Goal: Task Accomplishment & Management: Use online tool/utility

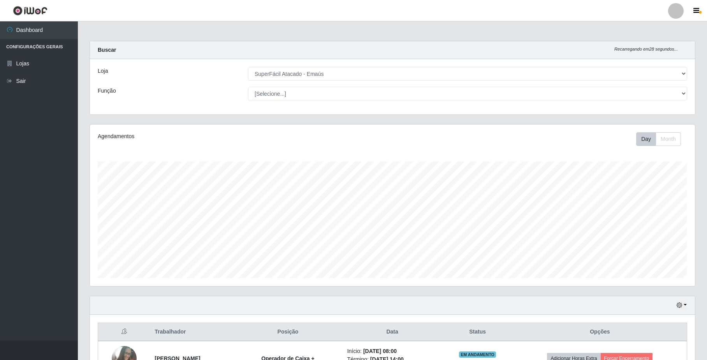
select select "407"
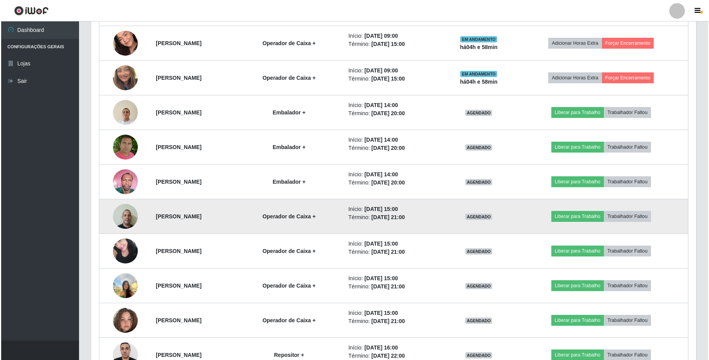
scroll to position [438, 0]
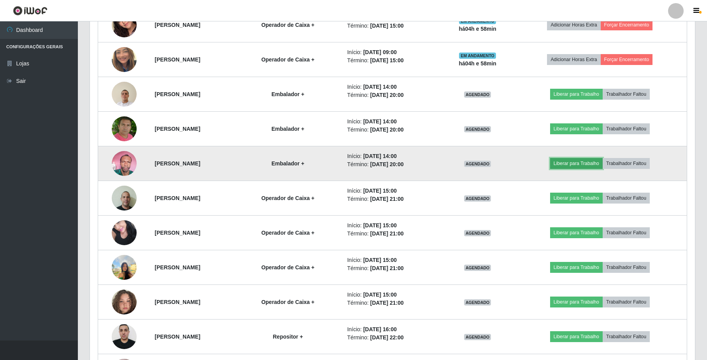
click at [574, 167] on button "Liberar para Trabalho" at bounding box center [576, 163] width 53 height 11
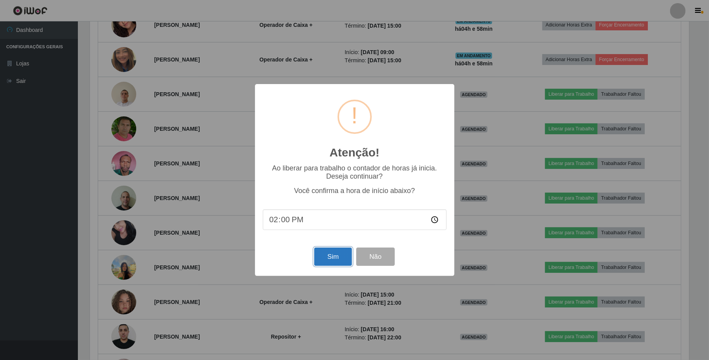
click at [331, 261] on button "Sim" at bounding box center [333, 257] width 38 height 18
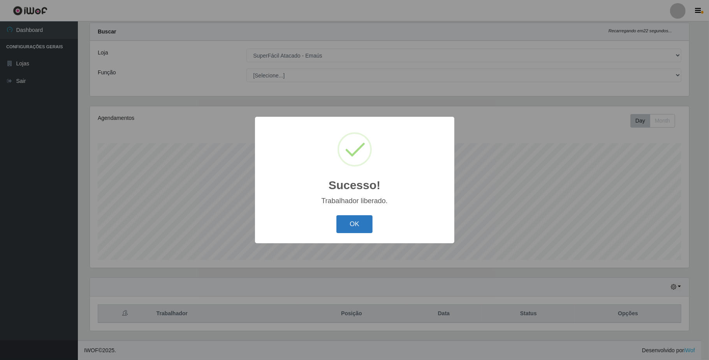
click at [355, 220] on button "OK" at bounding box center [355, 224] width 36 height 18
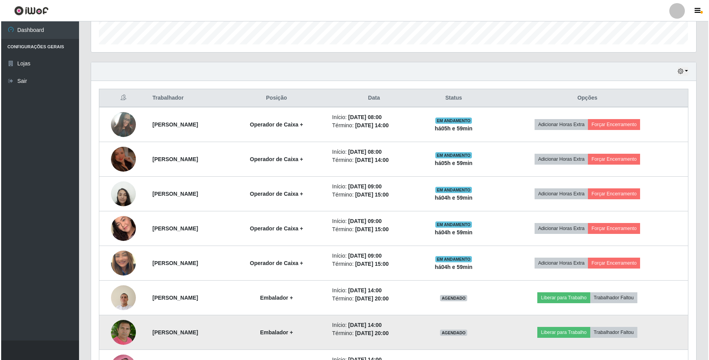
scroll to position [331, 0]
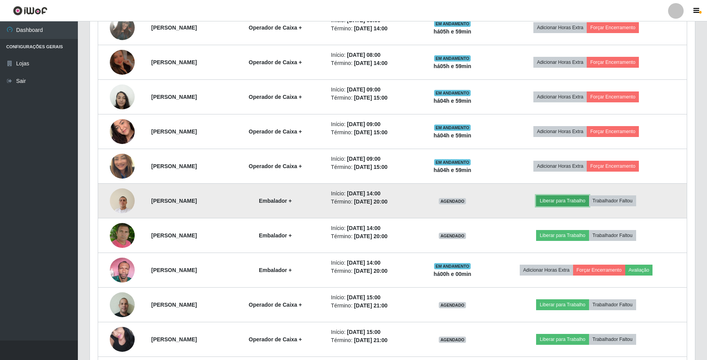
click at [565, 203] on button "Liberar para Trabalho" at bounding box center [562, 201] width 53 height 11
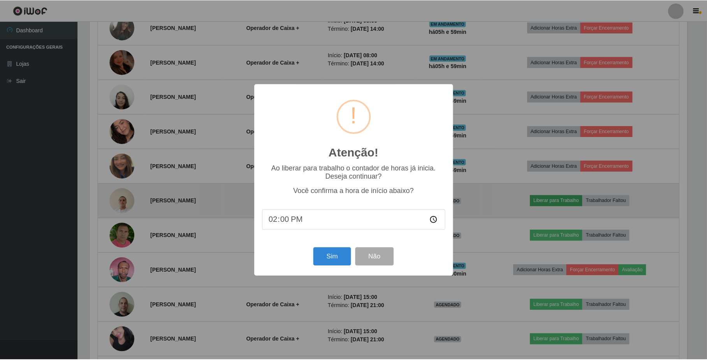
scroll to position [162, 599]
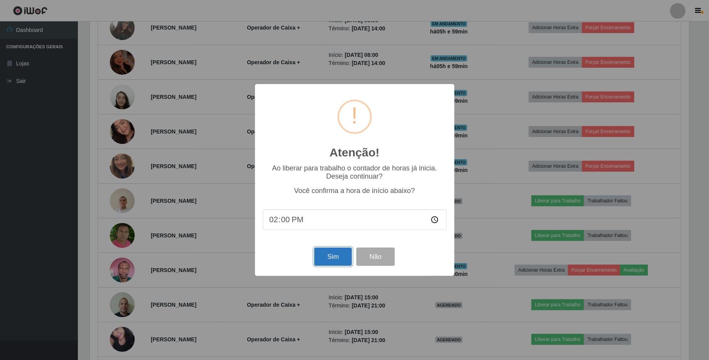
click at [327, 261] on button "Sim" at bounding box center [333, 257] width 38 height 18
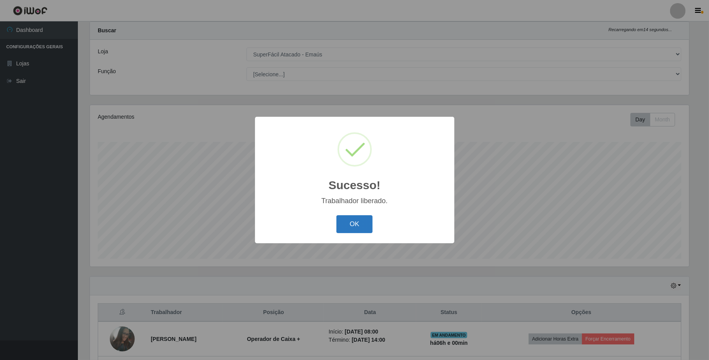
click at [355, 217] on button "OK" at bounding box center [355, 224] width 36 height 18
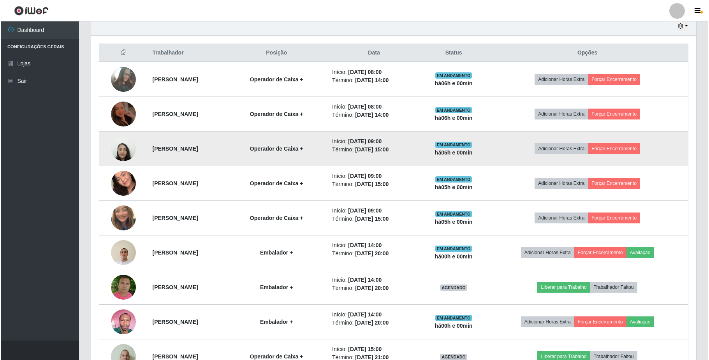
scroll to position [228, 0]
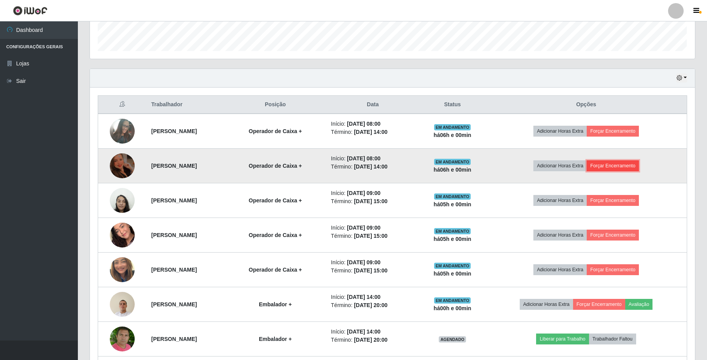
click at [621, 170] on button "Forçar Encerramento" at bounding box center [613, 166] width 52 height 11
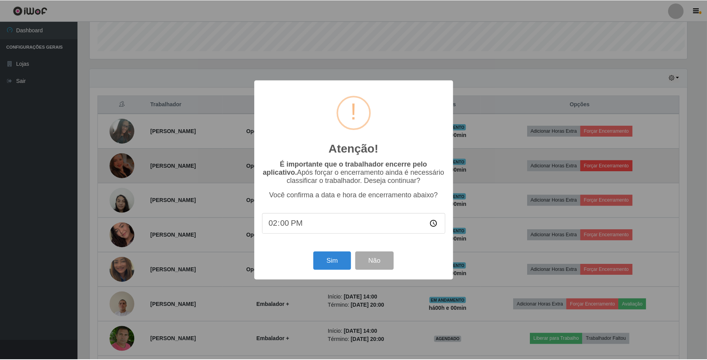
scroll to position [162, 599]
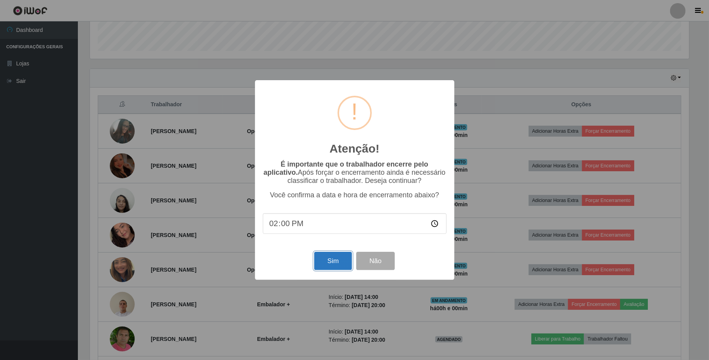
click at [329, 268] on button "Sim" at bounding box center [333, 261] width 38 height 18
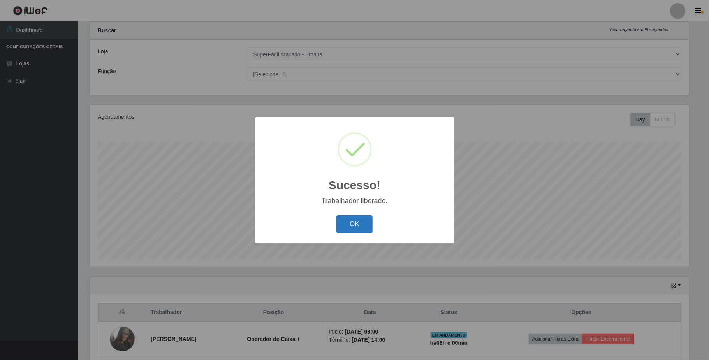
click at [363, 225] on button "OK" at bounding box center [355, 224] width 36 height 18
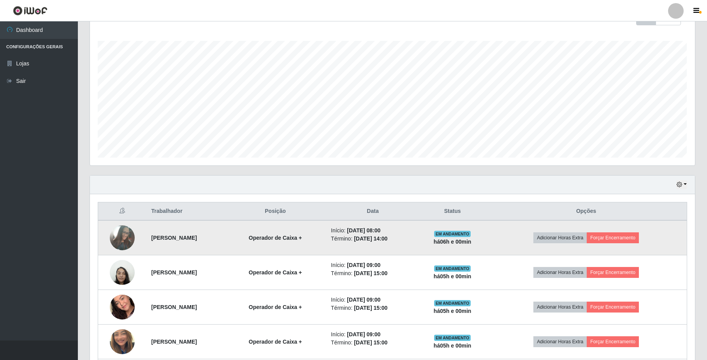
scroll to position [123, 0]
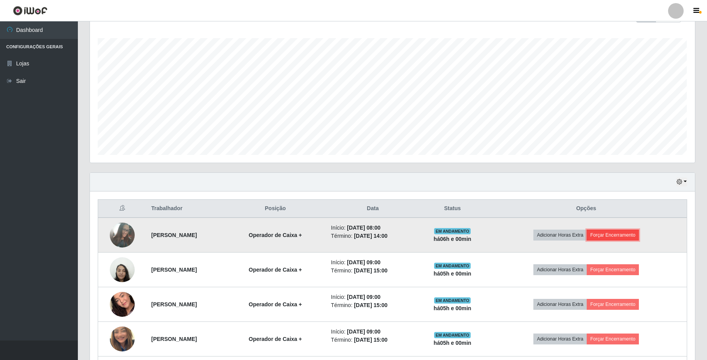
click at [632, 239] on button "Forçar Encerramento" at bounding box center [613, 235] width 52 height 11
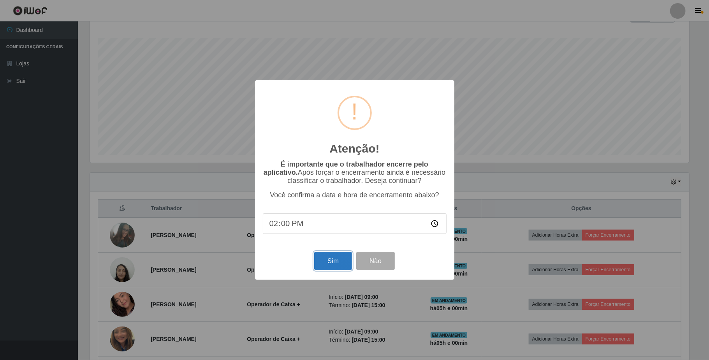
click at [326, 267] on button "Sim" at bounding box center [333, 261] width 38 height 18
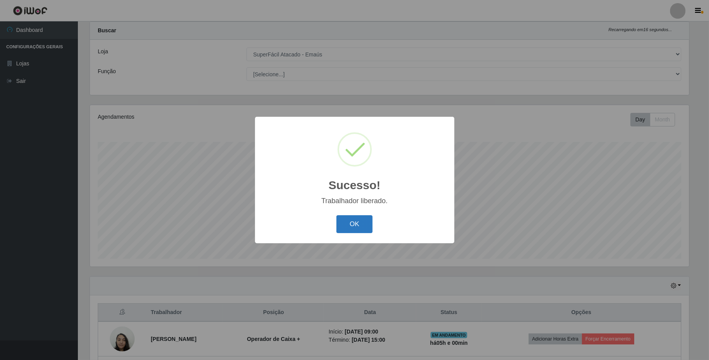
click at [344, 225] on button "OK" at bounding box center [355, 224] width 36 height 18
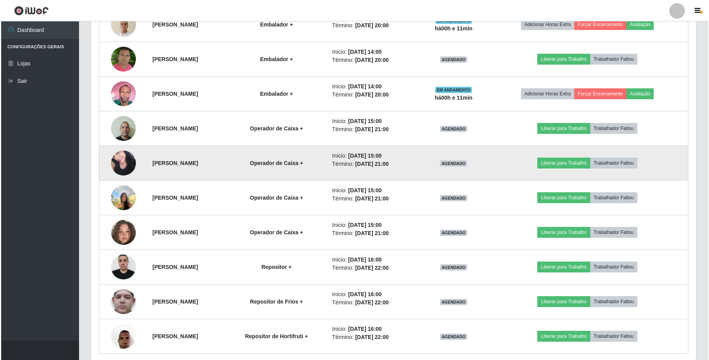
scroll to position [420, 0]
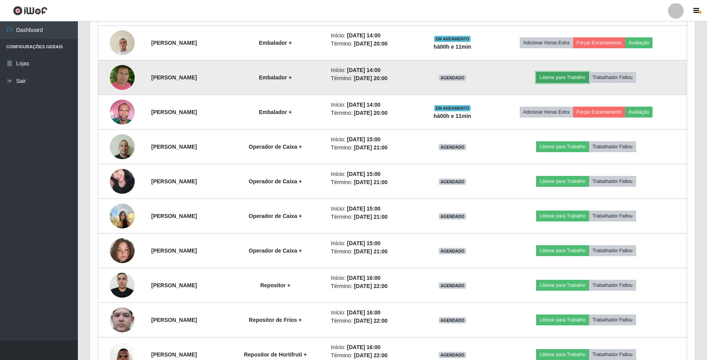
click at [575, 81] on button "Liberar para Trabalho" at bounding box center [562, 77] width 53 height 11
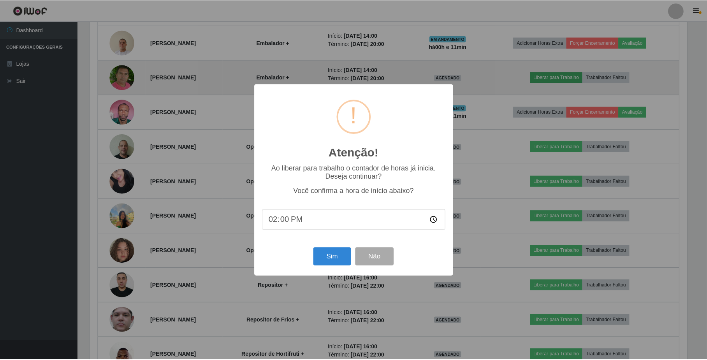
scroll to position [162, 599]
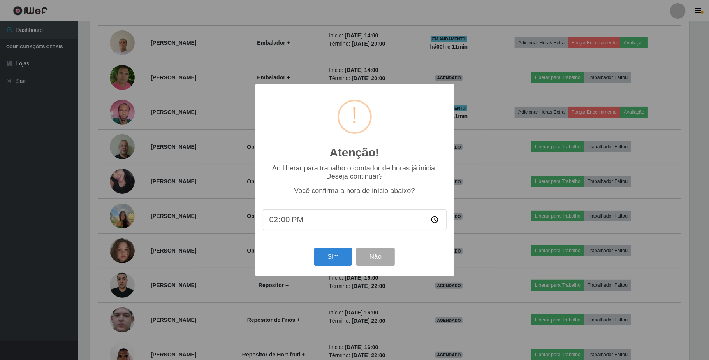
click at [434, 221] on input "14:00" at bounding box center [355, 220] width 184 height 21
type input "14:09"
click at [334, 256] on button "Sim" at bounding box center [333, 257] width 38 height 18
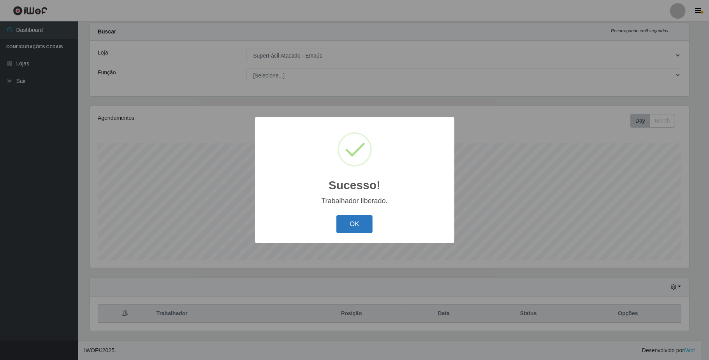
click at [348, 223] on button "OK" at bounding box center [355, 224] width 36 height 18
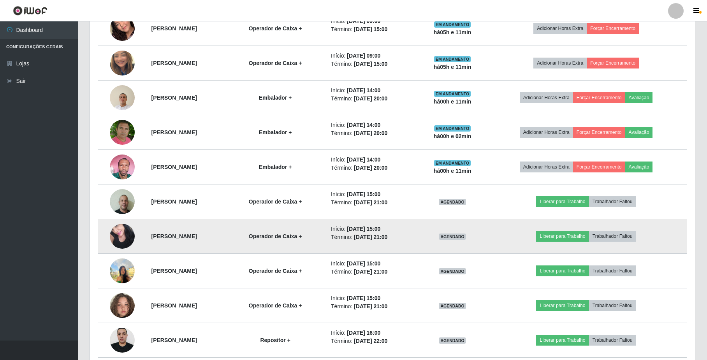
scroll to position [383, 0]
